Goal: Information Seeking & Learning: Learn about a topic

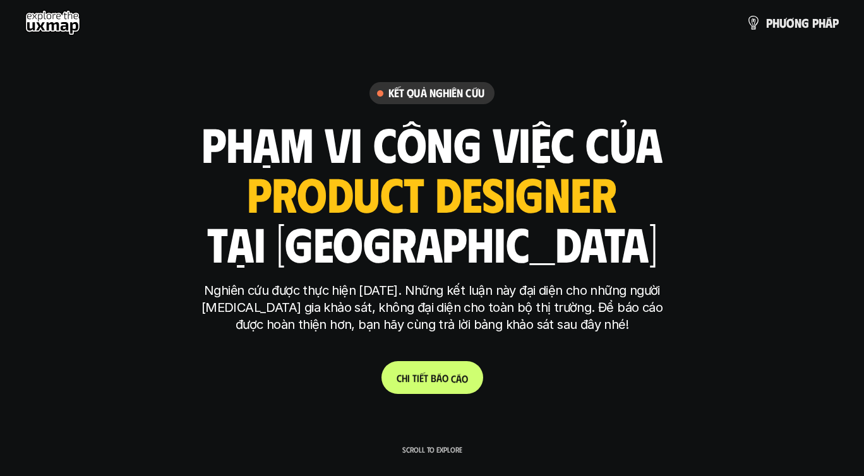
click at [450, 380] on p "C h i t i ế t b á o c á o" at bounding box center [432, 378] width 71 height 12
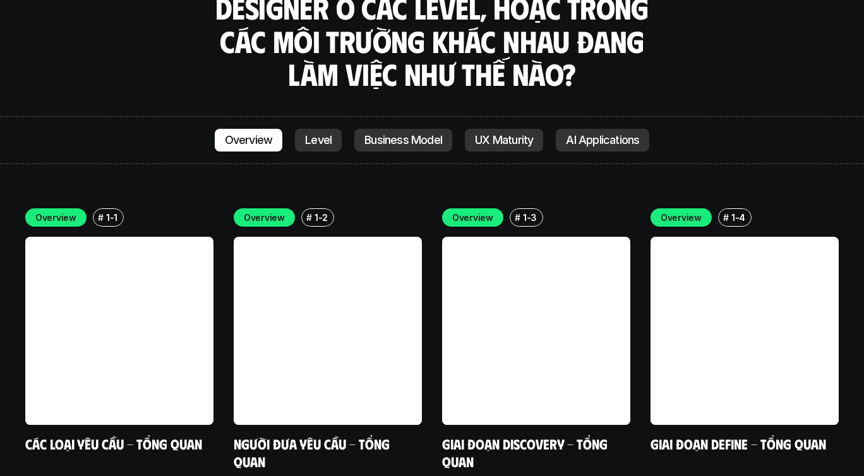
scroll to position [3525, 0]
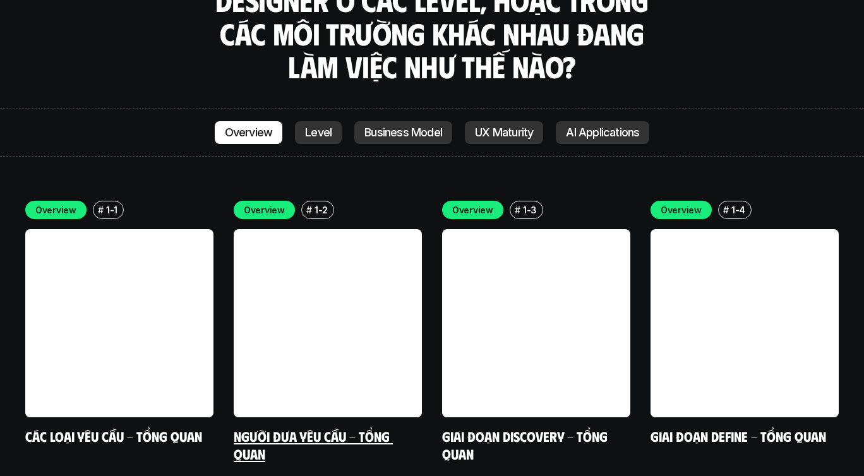
click at [380, 252] on link at bounding box center [328, 323] width 188 height 188
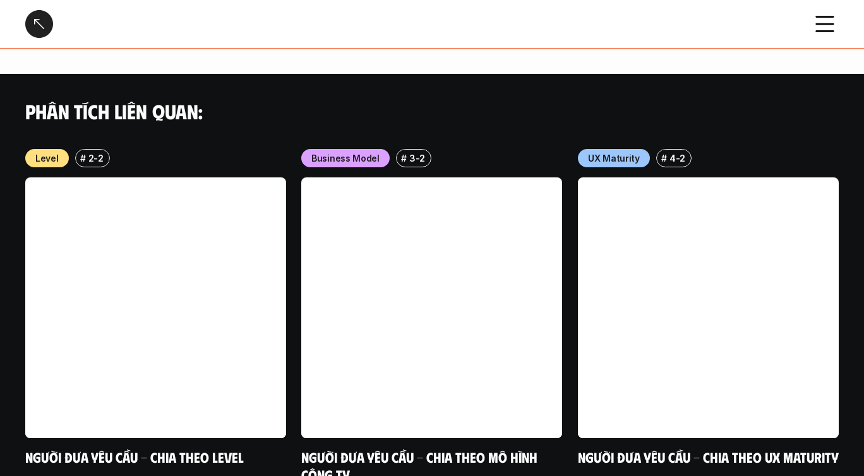
scroll to position [1056, 0]
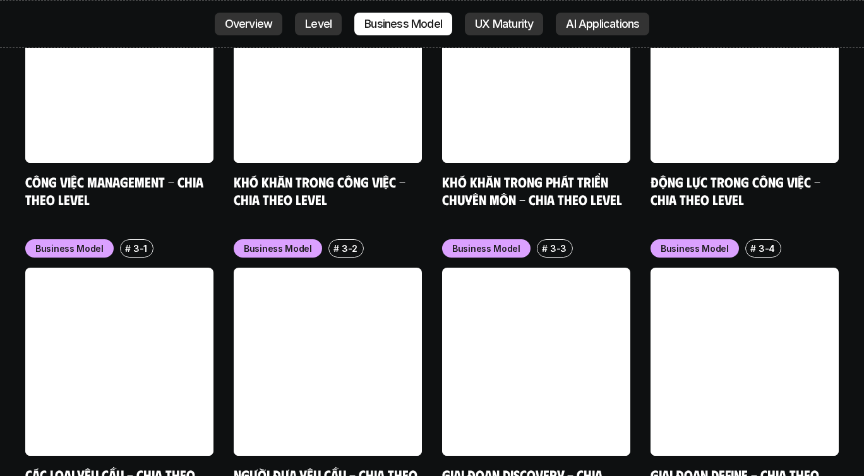
scroll to position [4955, 0]
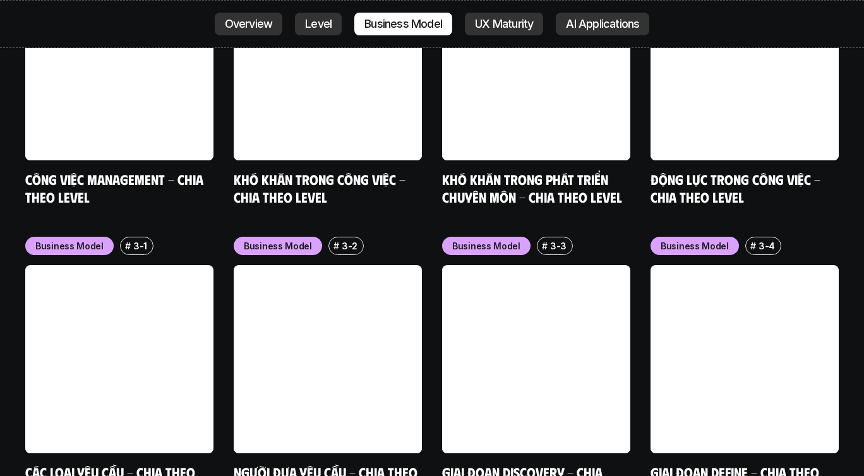
click at [381, 314] on link at bounding box center [328, 359] width 188 height 188
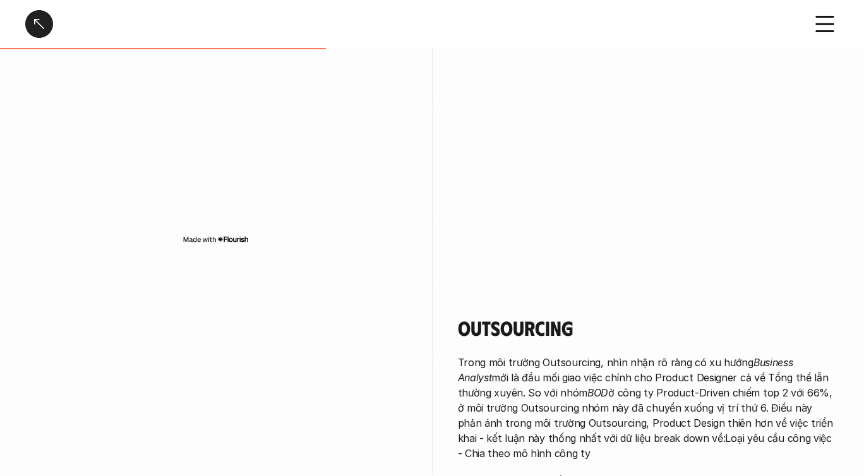
scroll to position [1061, 0]
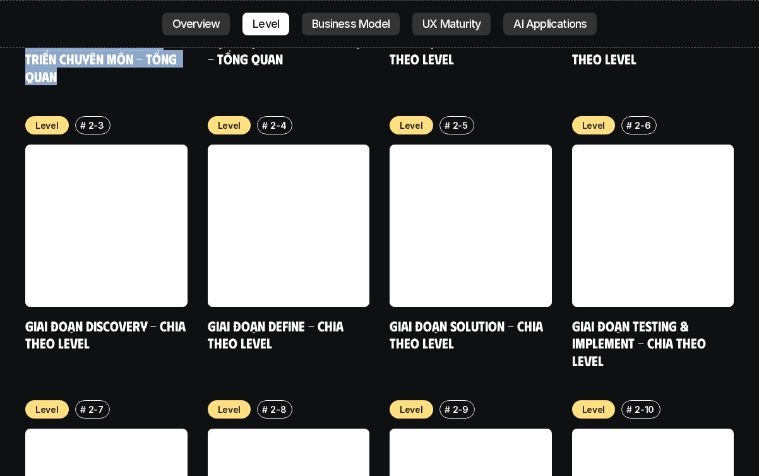
scroll to position [4427, 0]
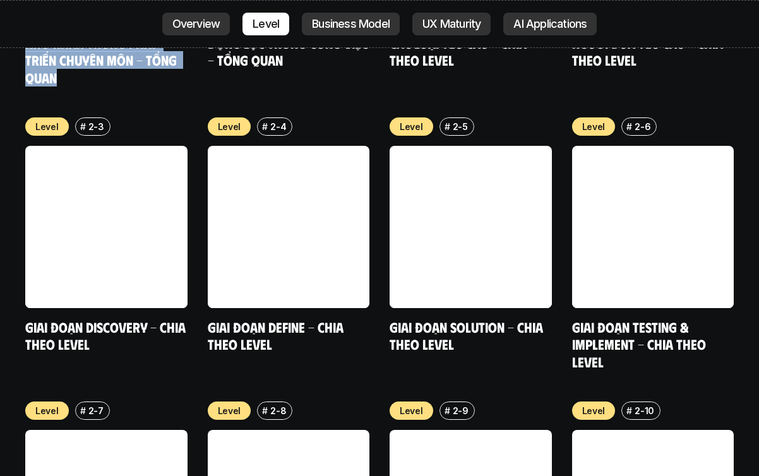
click at [320, 402] on div "Level # 2-8" at bounding box center [289, 411] width 162 height 18
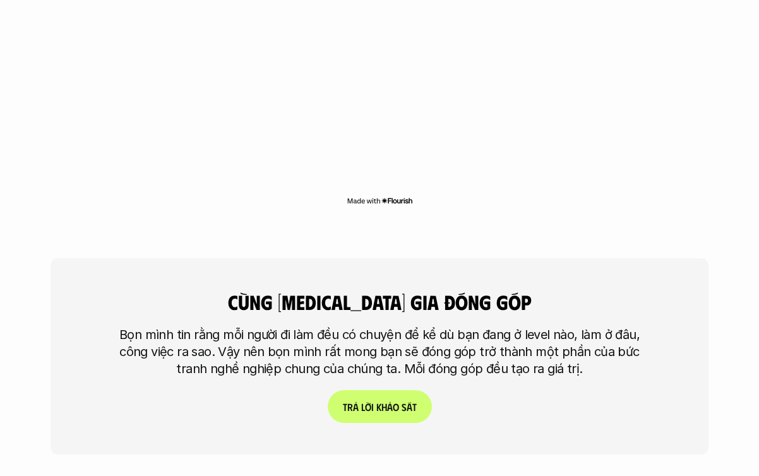
scroll to position [2951, 0]
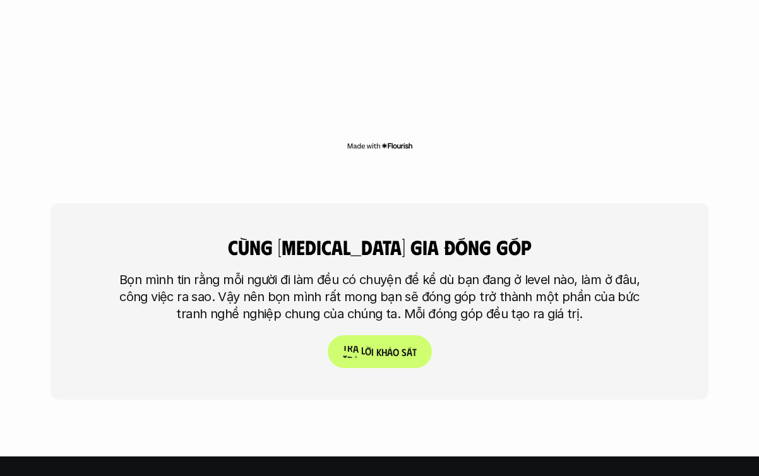
click at [366, 346] on p "T r ả l ờ i k h ả o s á t" at bounding box center [380, 352] width 74 height 12
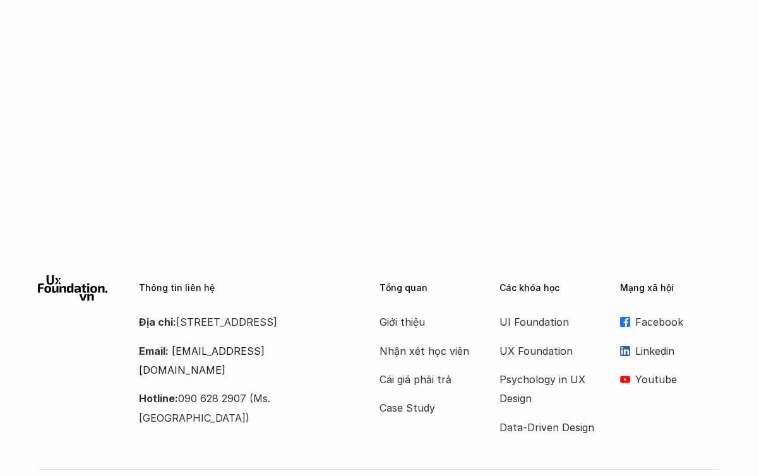
scroll to position [3290, 0]
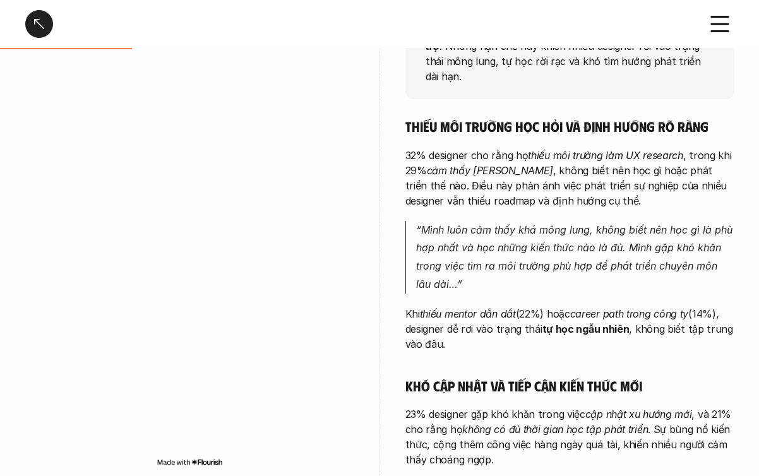
scroll to position [292, 0]
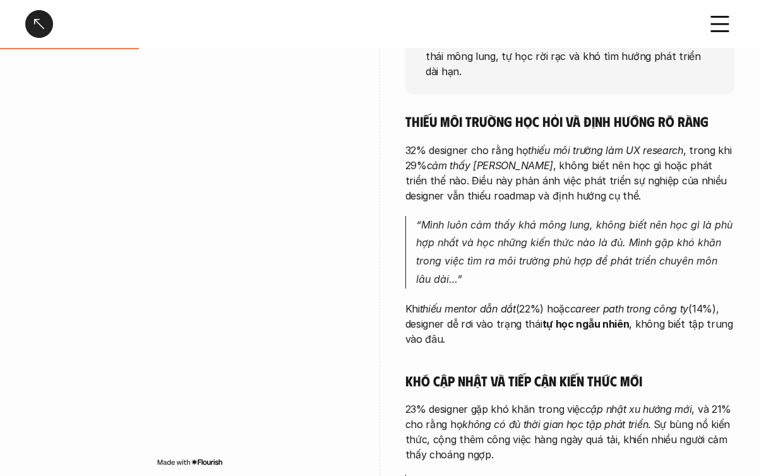
click at [442, 256] on p "“Mình luôn cảm thấy khá mông lung, không biết nên học gì là phù hợp nhất và học…" at bounding box center [575, 252] width 318 height 73
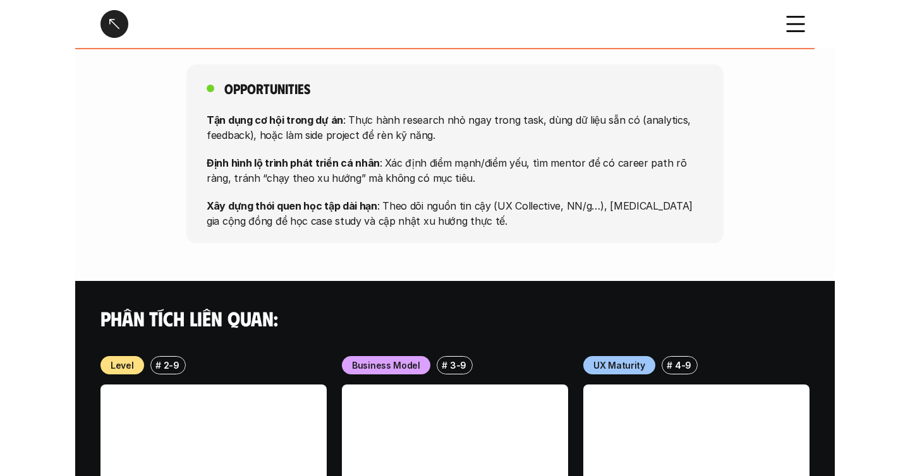
scroll to position [1096, 0]
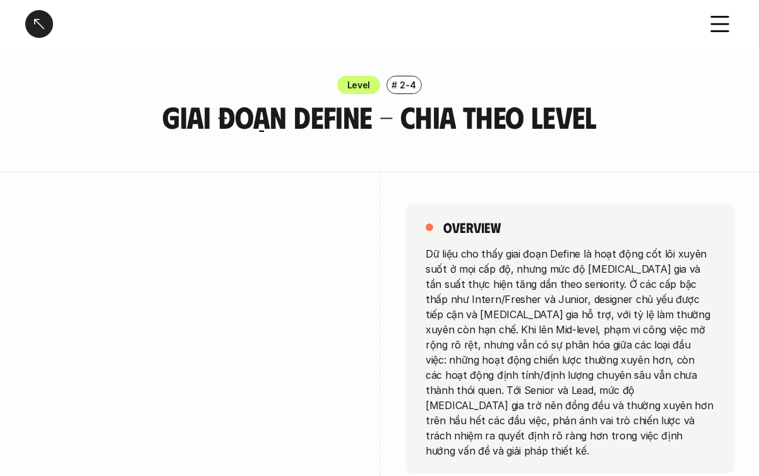
click at [515, 234] on div "overview" at bounding box center [570, 228] width 289 height 18
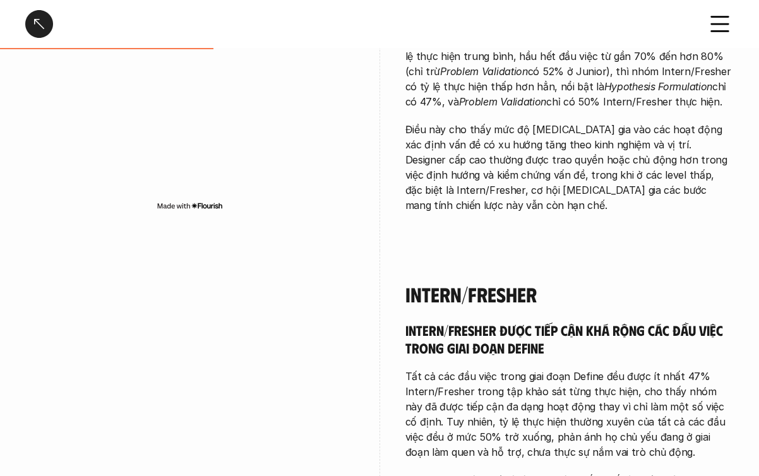
scroll to position [1154, 0]
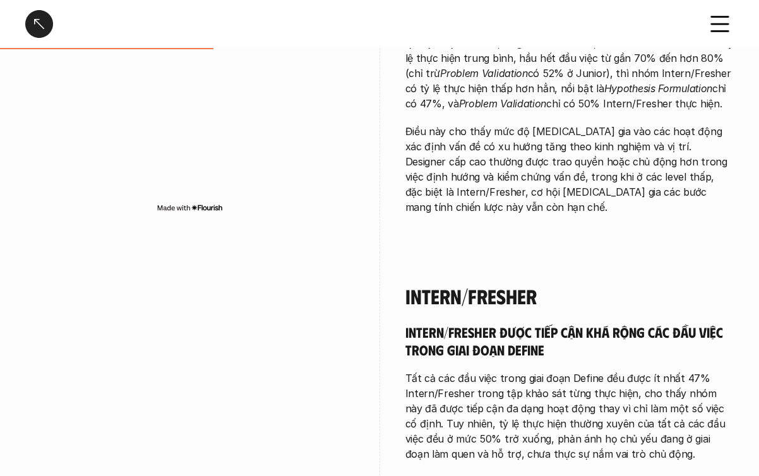
click at [238, 284] on iframe at bounding box center [189, 473] width 329 height 379
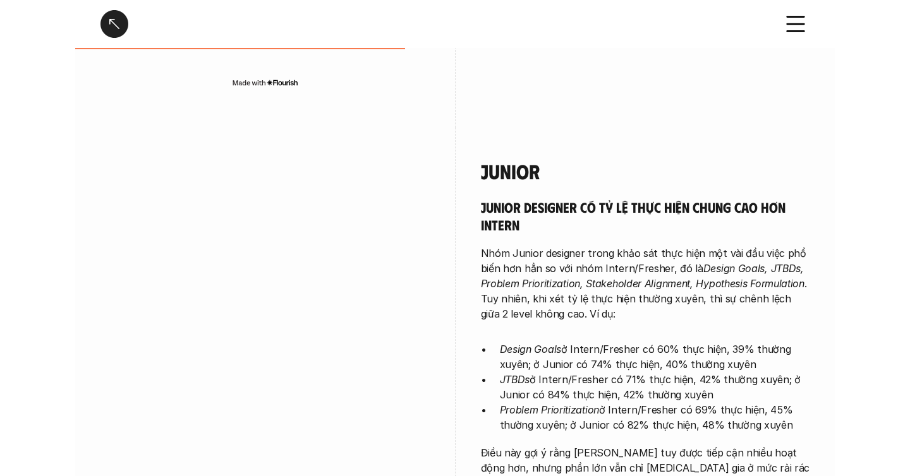
scroll to position [1591, 0]
